Goal: Check status: Check status

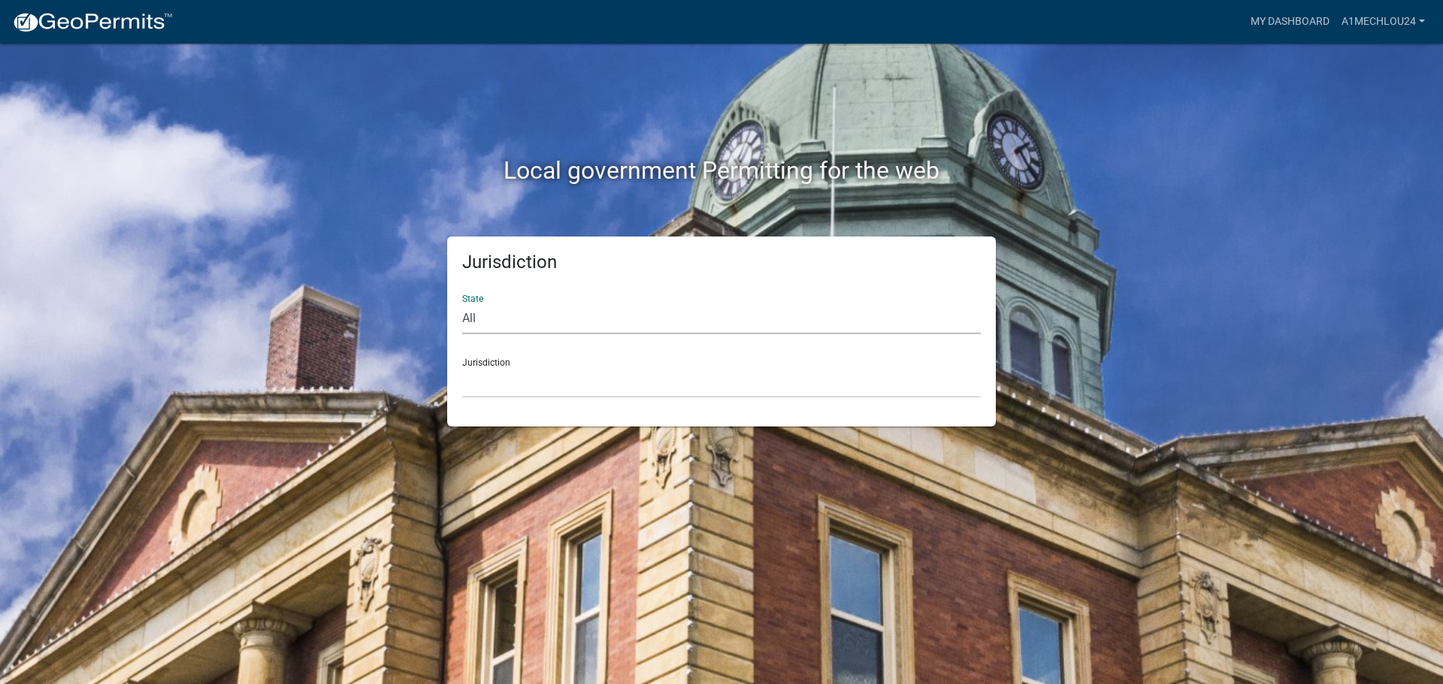
click at [509, 322] on select "All [US_STATE] [US_STATE] [US_STATE] [US_STATE] [US_STATE] [US_STATE] [US_STATE…" at bounding box center [721, 319] width 518 height 31
select select "[US_STATE]"
click at [462, 304] on select "All [US_STATE] [US_STATE] [US_STATE] [US_STATE] [US_STATE] [US_STATE] [US_STATE…" at bounding box center [721, 319] width 518 height 31
click at [484, 389] on select "City of [GEOGRAPHIC_DATA], [US_STATE] City of [GEOGRAPHIC_DATA], [US_STATE] Cit…" at bounding box center [721, 382] width 518 height 31
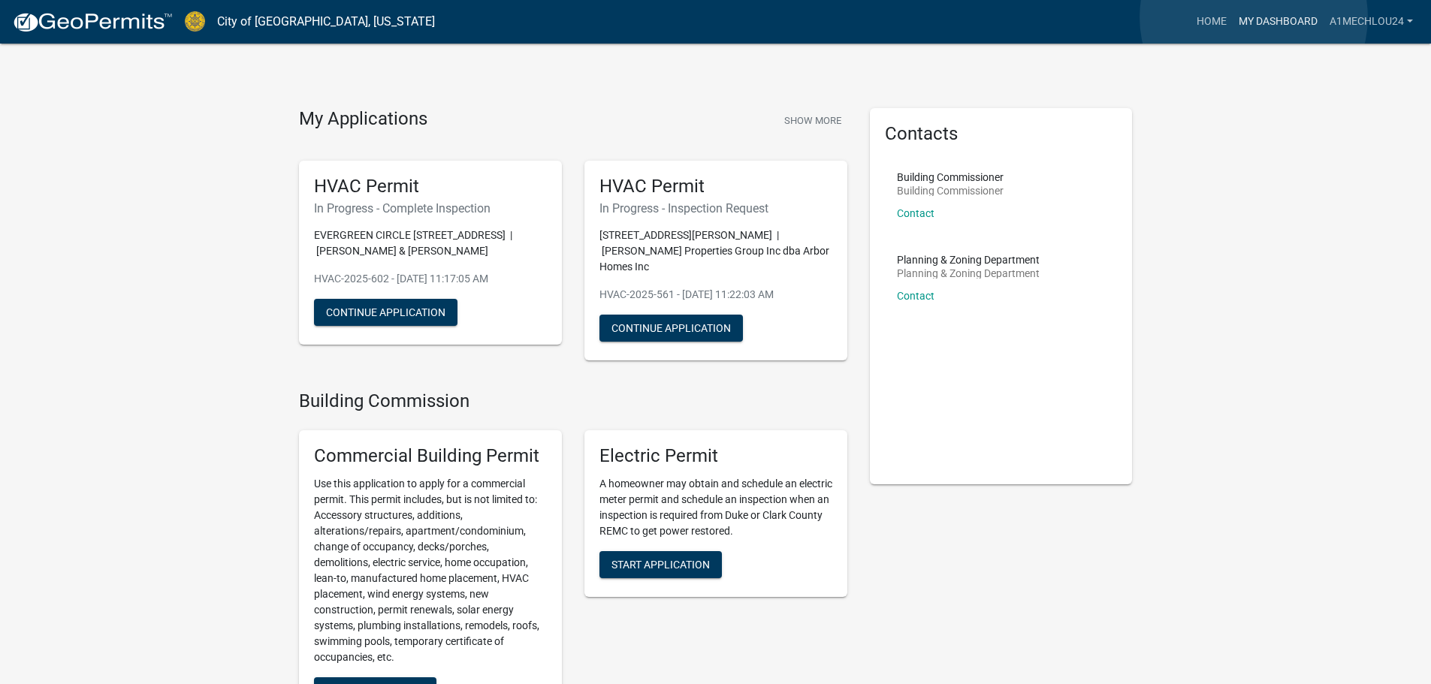
click at [1254, 17] on link "My Dashboard" at bounding box center [1278, 22] width 91 height 29
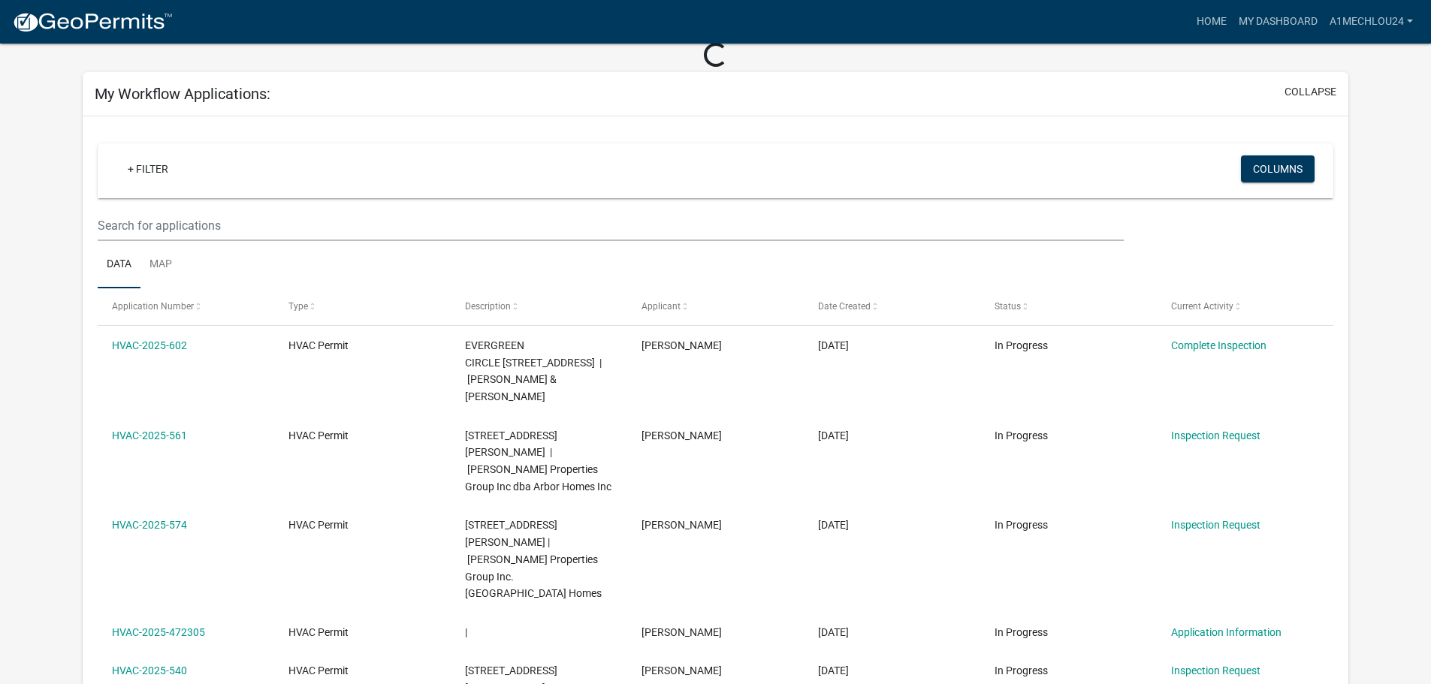
scroll to position [75, 0]
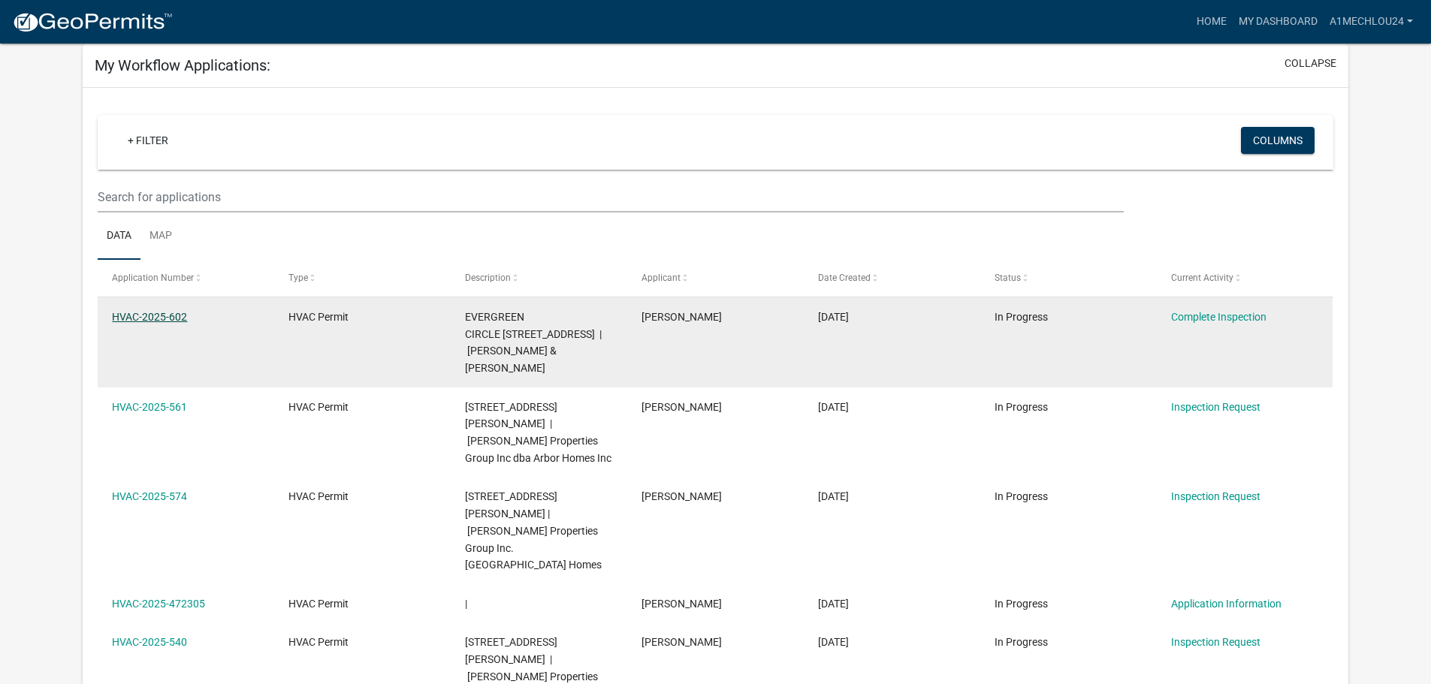
click at [125, 316] on link "HVAC-2025-602" at bounding box center [149, 317] width 75 height 12
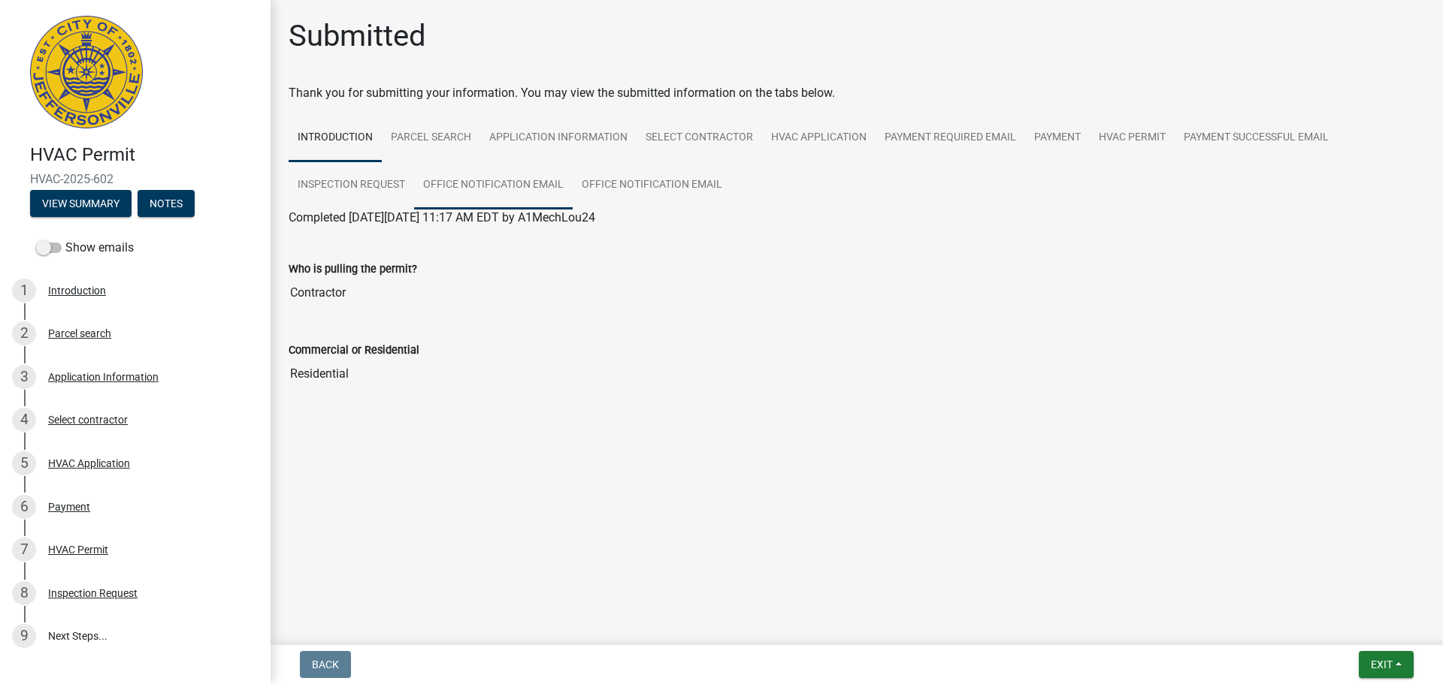
click at [467, 182] on link "Office Notification Email" at bounding box center [493, 186] width 159 height 48
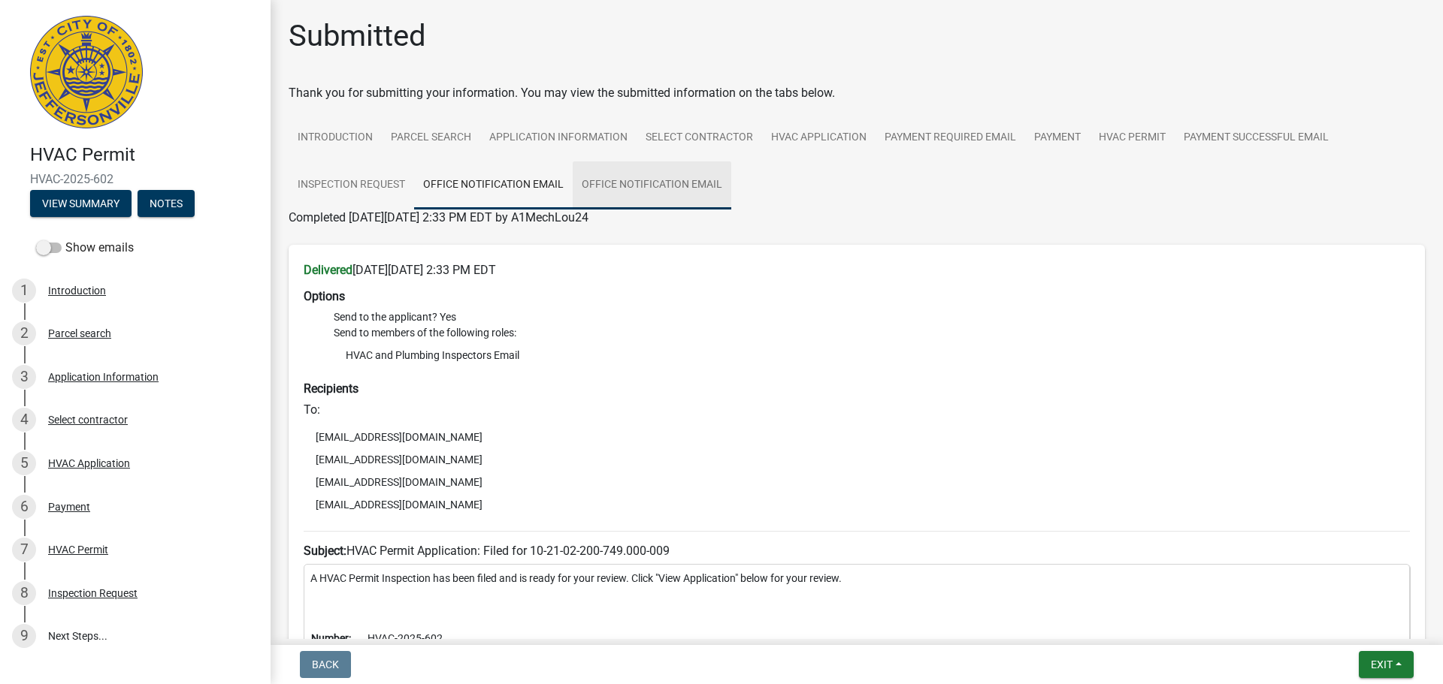
click at [646, 180] on link "Office Notification Email" at bounding box center [652, 186] width 159 height 48
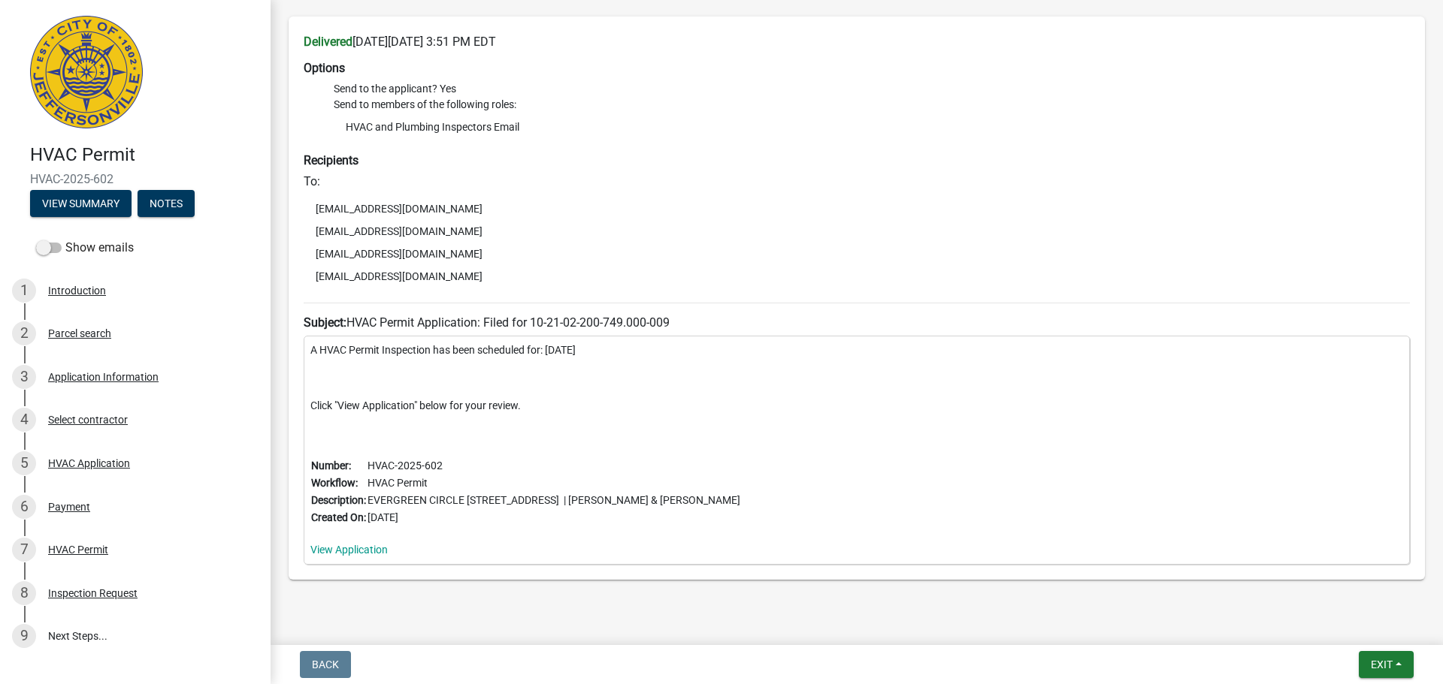
scroll to position [264, 0]
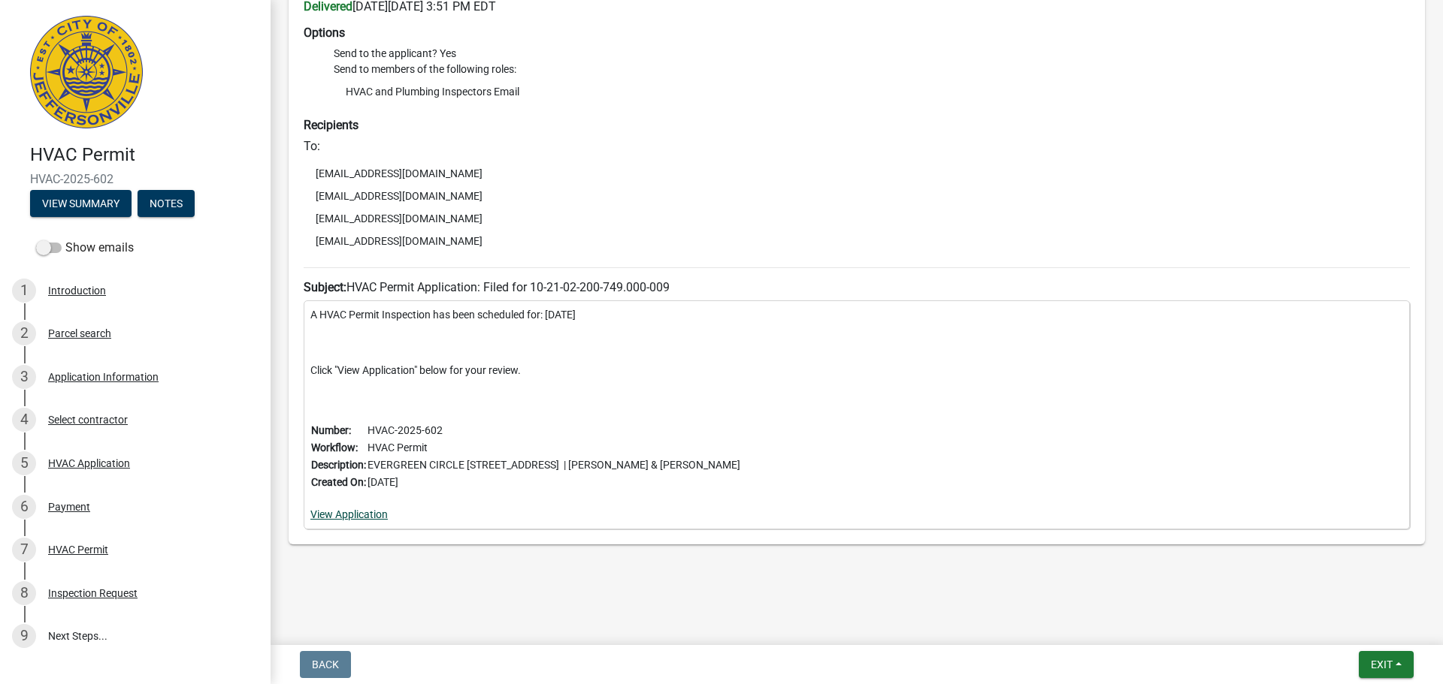
click at [329, 512] on link "View Application" at bounding box center [348, 515] width 77 height 12
